Goal: Information Seeking & Learning: Check status

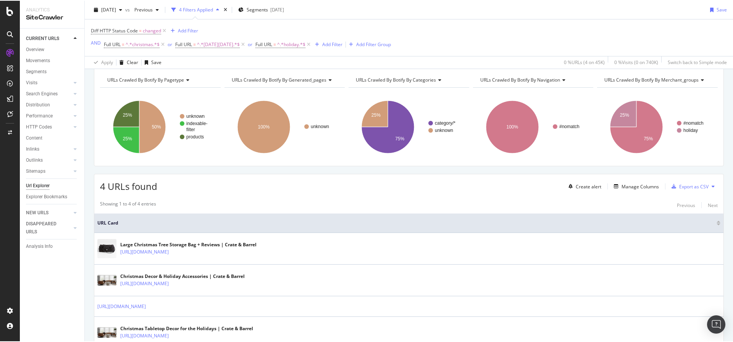
scroll to position [82, 0]
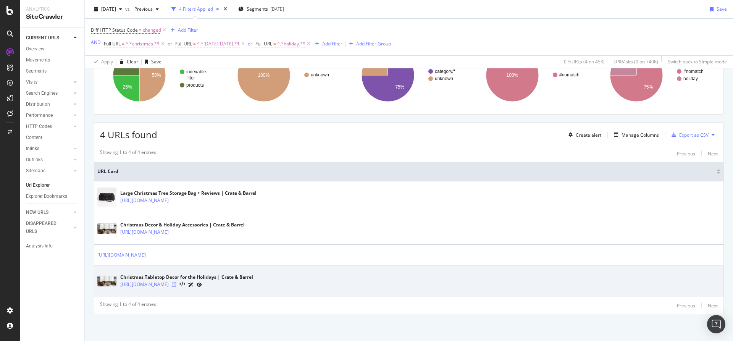
click at [176, 285] on icon at bounding box center [174, 284] width 5 height 5
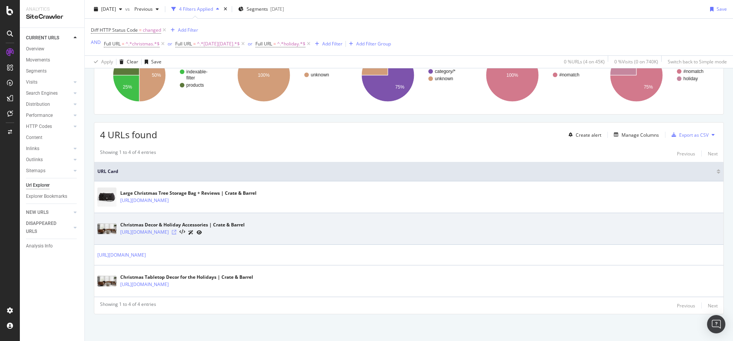
click at [176, 234] on icon at bounding box center [174, 232] width 5 height 5
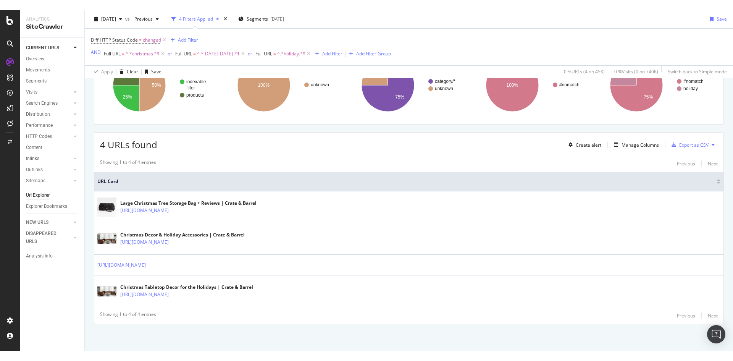
scroll to position [63, 0]
